Goal: Complete application form

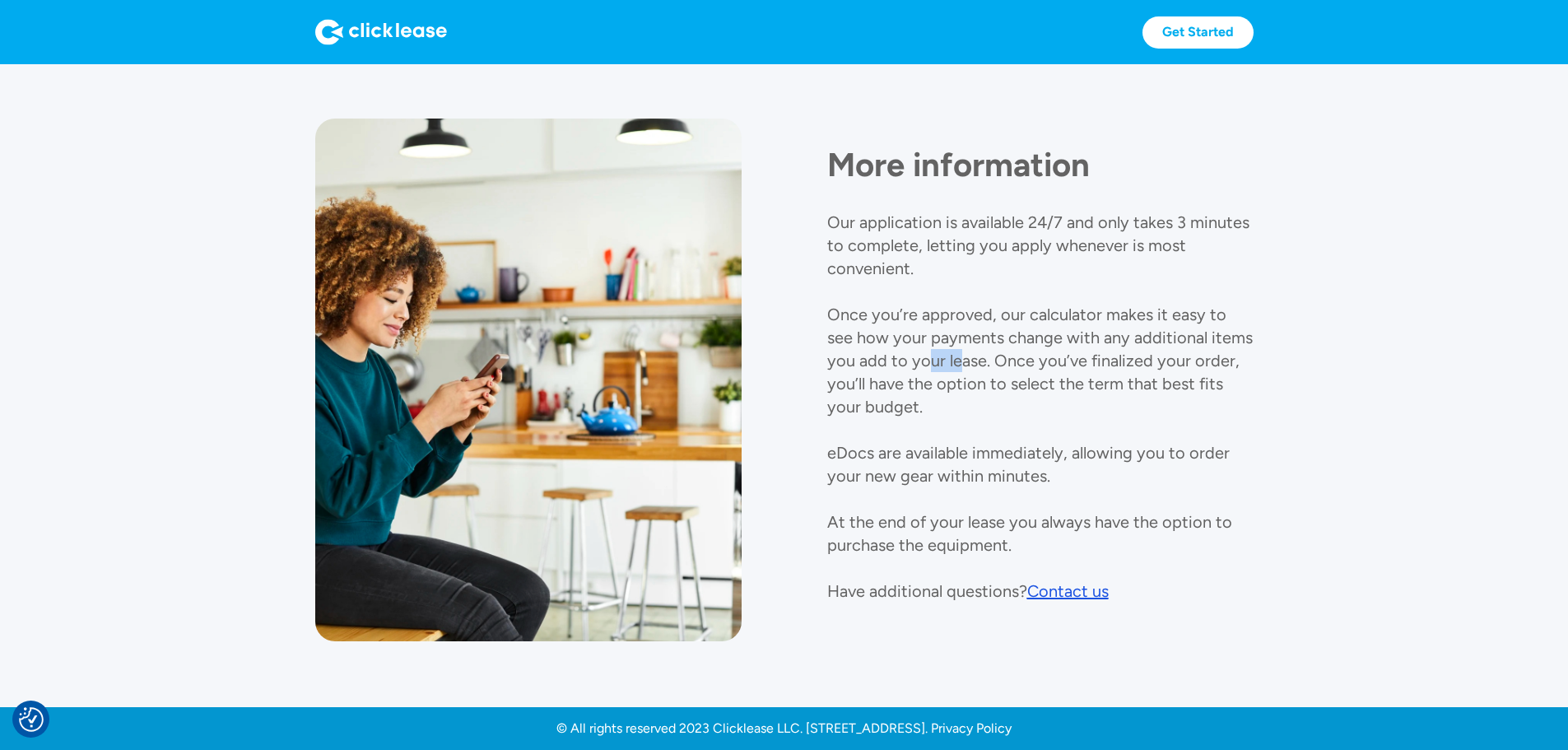
drag, startPoint x: 1247, startPoint y: 325, endPoint x: 1278, endPoint y: 325, distance: 31.0
click at [1254, 325] on div "More information Our application is available 24/7 and only takes 3 minutes to …" at bounding box center [1040, 361] width 427 height 484
click at [1253, 318] on p "Our application is available 24/7 and only takes 3 minutes to complete, letting…" at bounding box center [1040, 406] width 426 height 388
drag, startPoint x: 1306, startPoint y: 317, endPoint x: 1276, endPoint y: 325, distance: 31.0
click at [1254, 325] on div "More information Our application is available 24/7 and only takes 3 minutes to …" at bounding box center [1040, 361] width 427 height 484
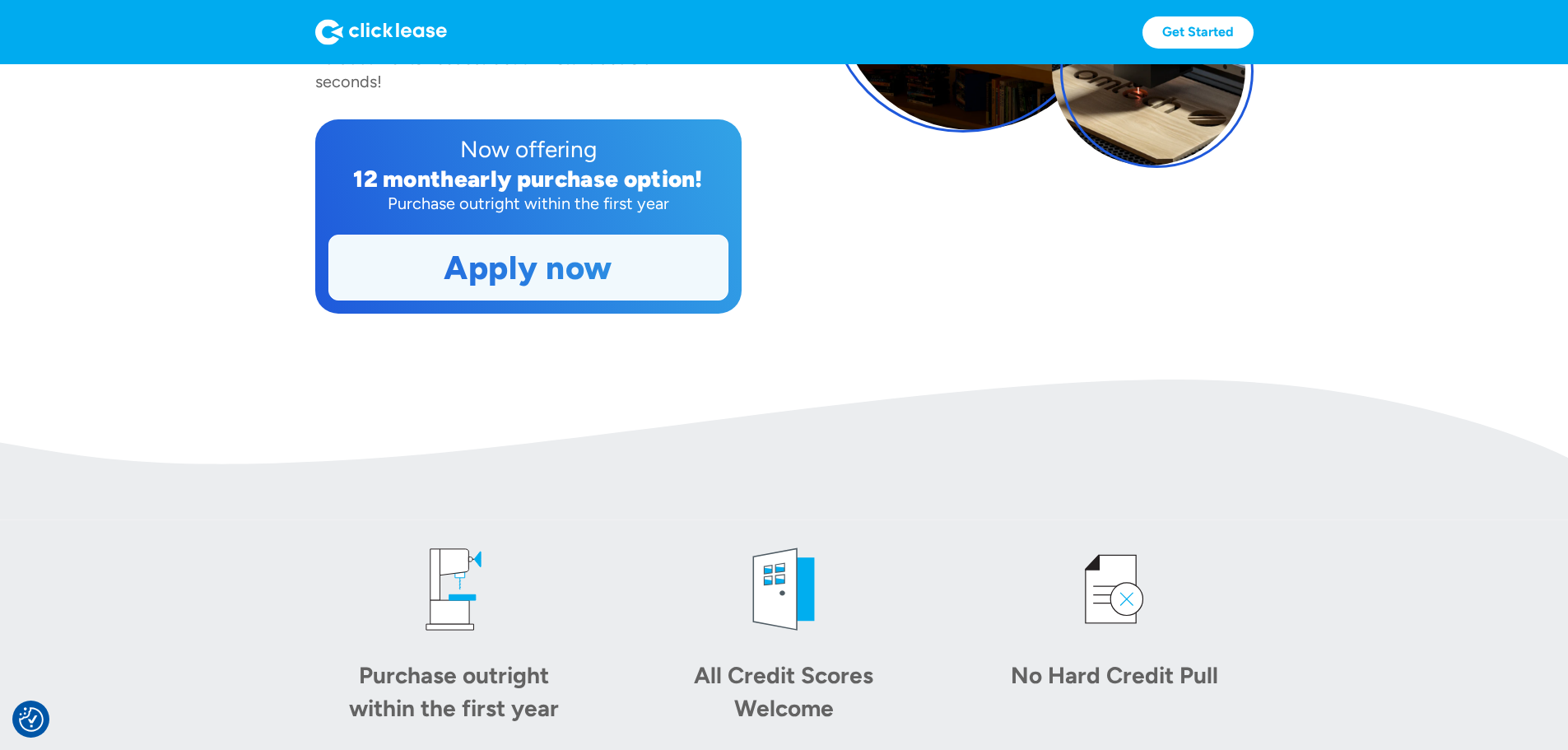
scroll to position [192, 0]
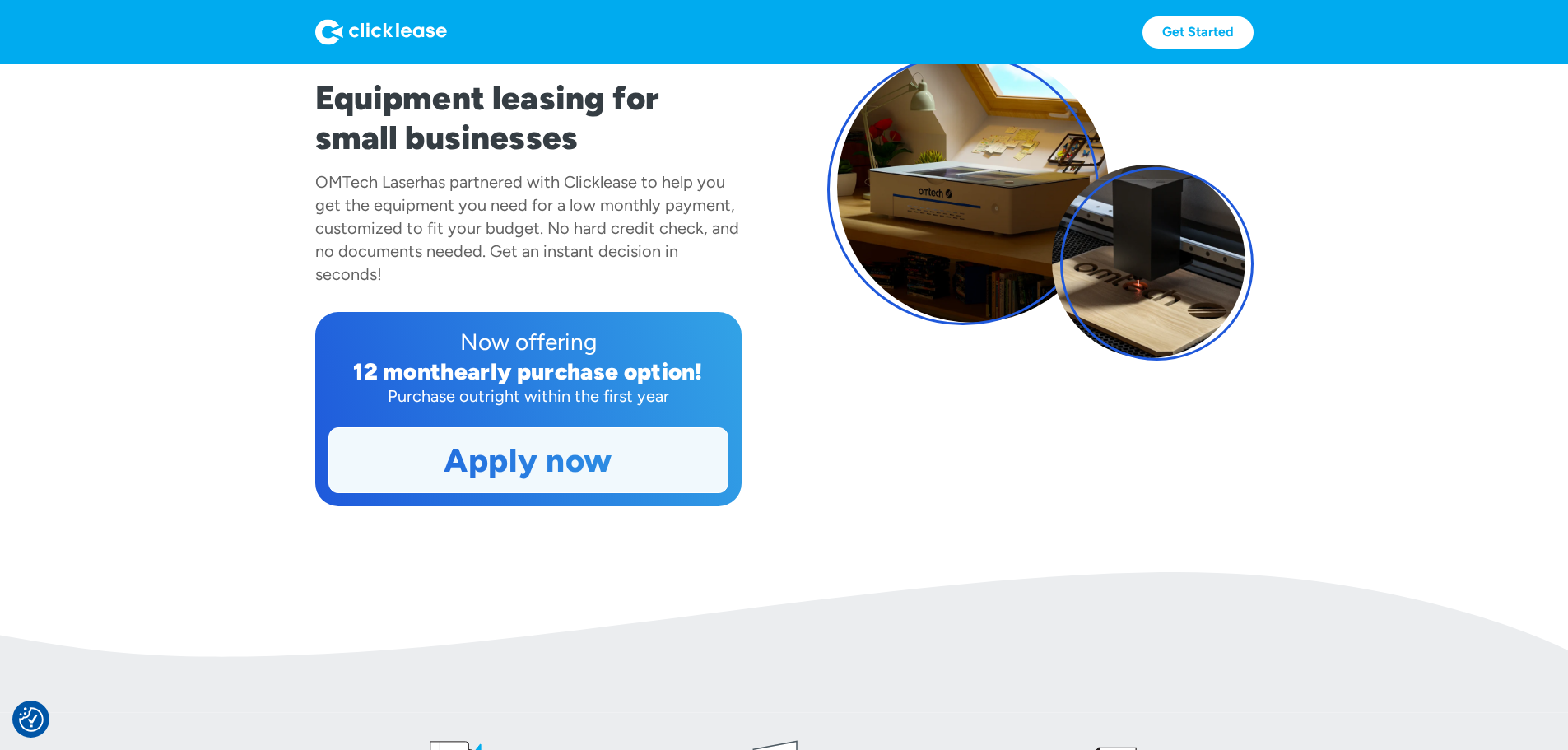
click at [552, 492] on link "Apply now" at bounding box center [528, 460] width 398 height 64
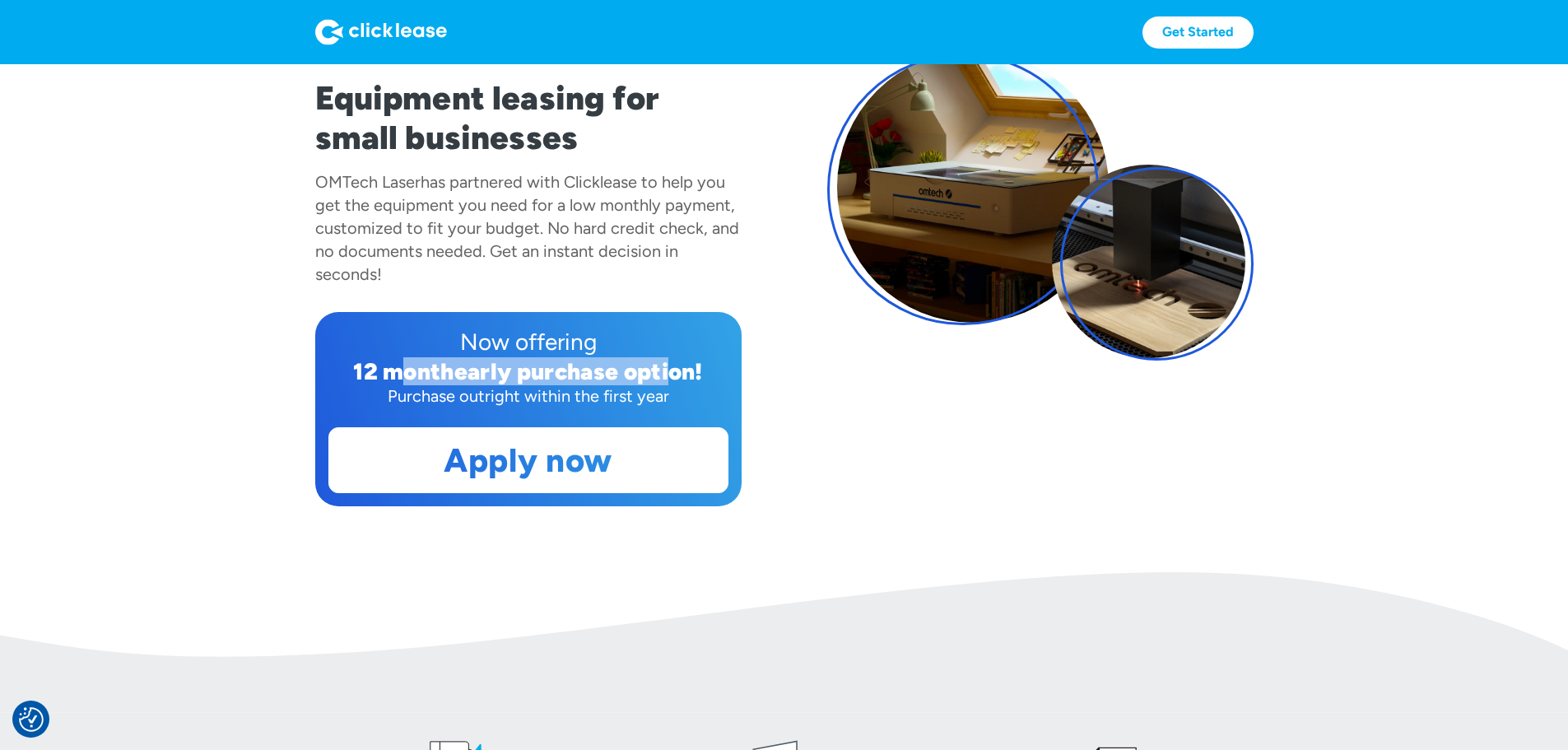
drag, startPoint x: 335, startPoint y: 448, endPoint x: 609, endPoint y: 448, distance: 274.0
click at [609, 448] on div "Now offering 12 month early purchase option! Purchase outright within the first…" at bounding box center [528, 409] width 427 height 195
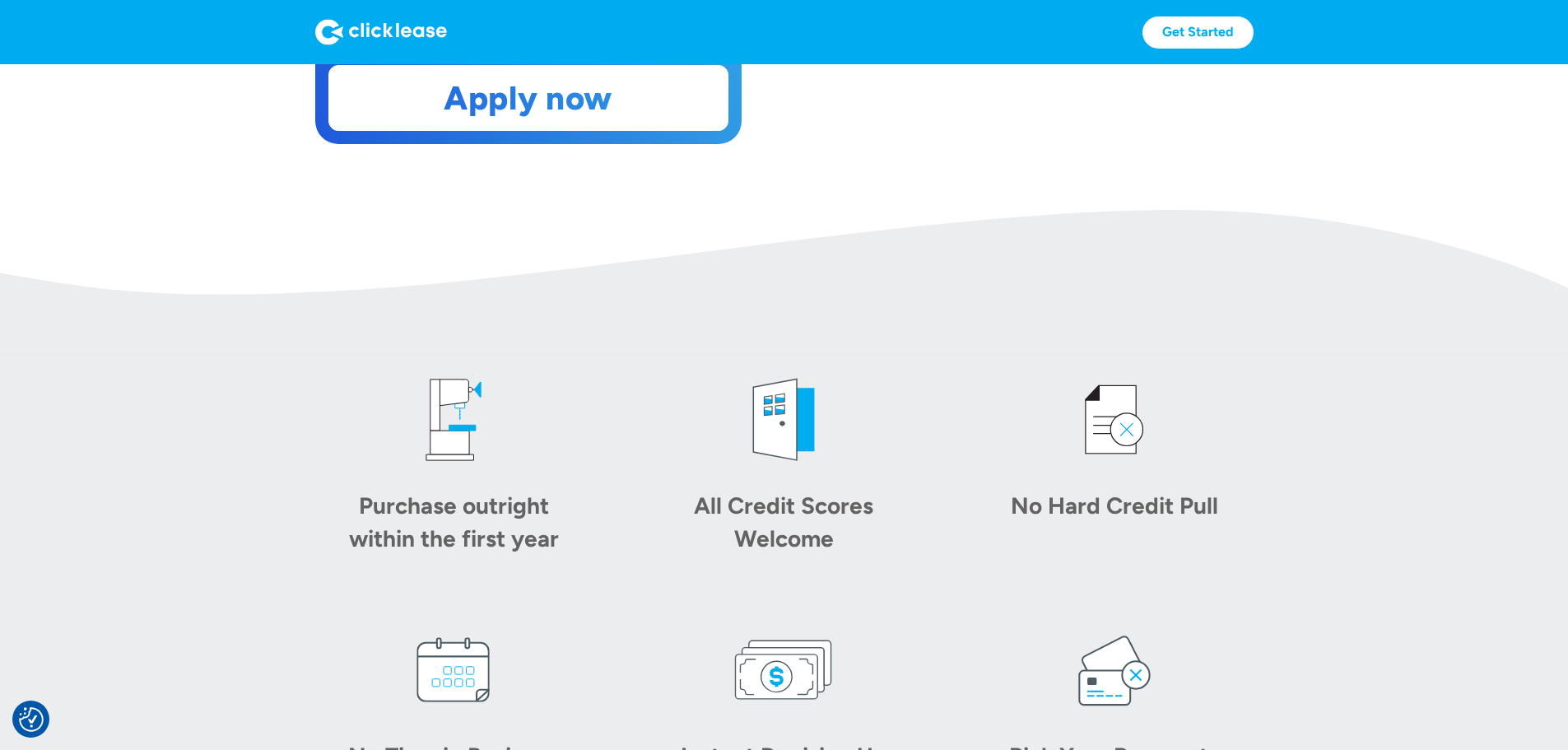
scroll to position [170, 0]
